Goal: Information Seeking & Learning: Learn about a topic

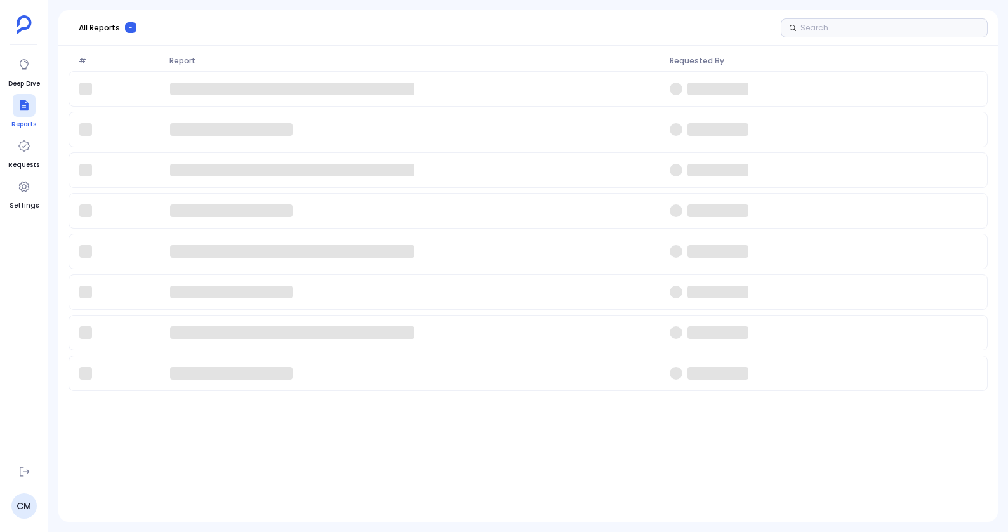
click at [25, 96] on div at bounding box center [24, 105] width 23 height 23
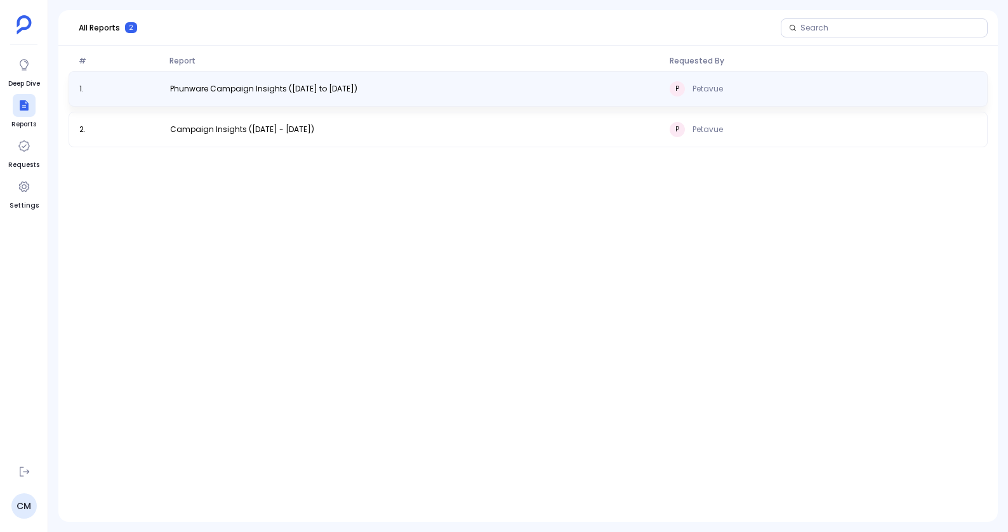
click at [193, 95] on div "1 . Phunware Campaign Insights ([DATE] to [DATE]) P Petavue" at bounding box center [528, 89] width 919 height 36
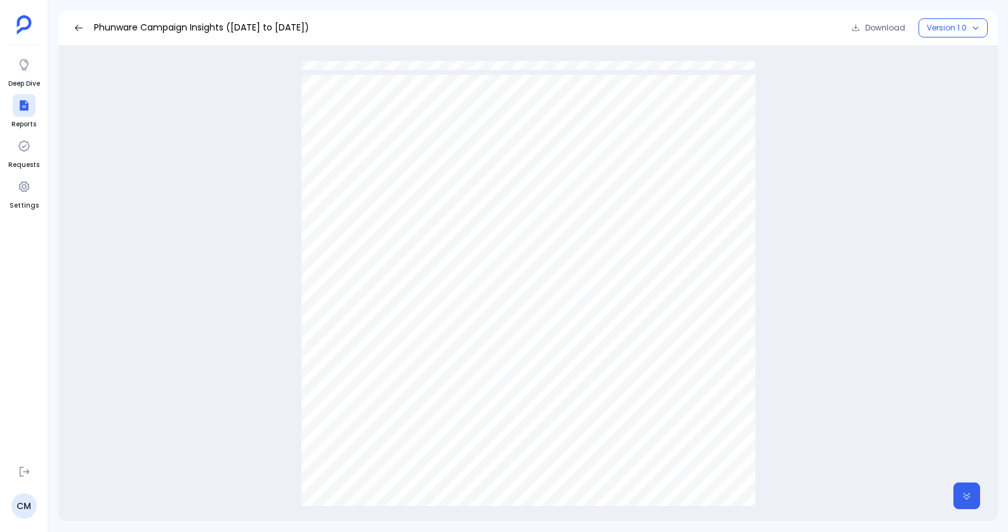
scroll to position [2559, 0]
click at [534, 205] on div "Appendix Campaign Performance HITEC 2025 - Your fl agship campaign ● 52,420 tot…" at bounding box center [528, 407] width 454 height 641
click at [78, 25] on icon at bounding box center [79, 27] width 8 height 6
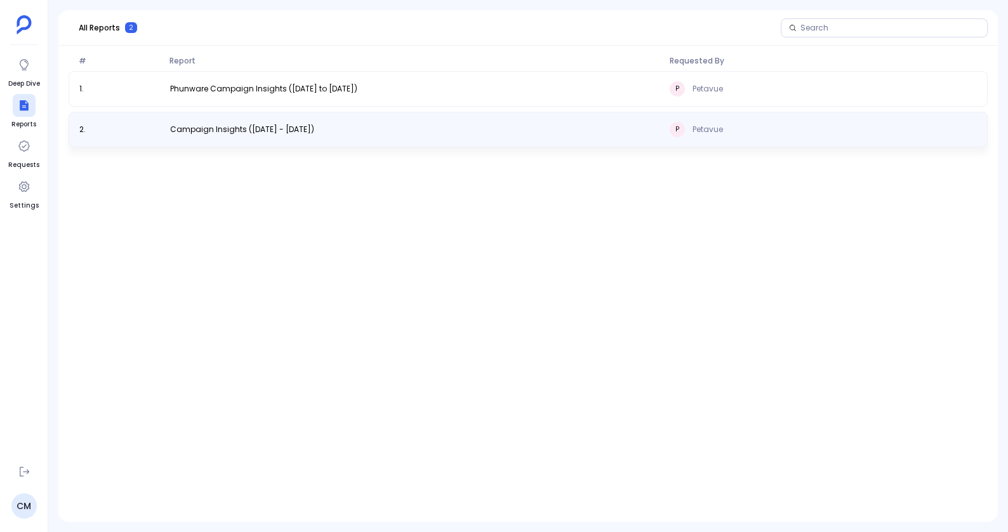
click at [311, 138] on div "2 . Campaign Insights ([DATE] - [DATE]) P Petavue" at bounding box center [528, 130] width 919 height 36
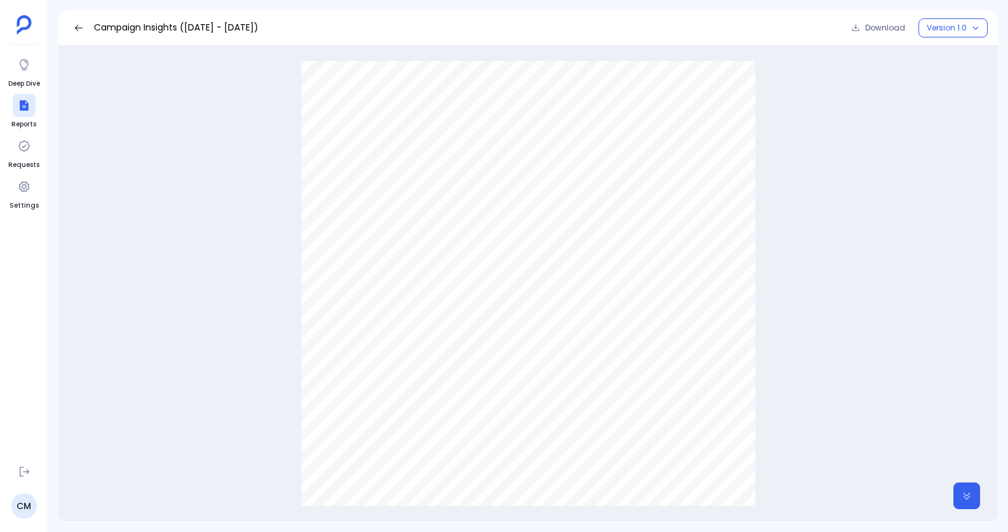
scroll to position [2011, 0]
